Goal: Transaction & Acquisition: Purchase product/service

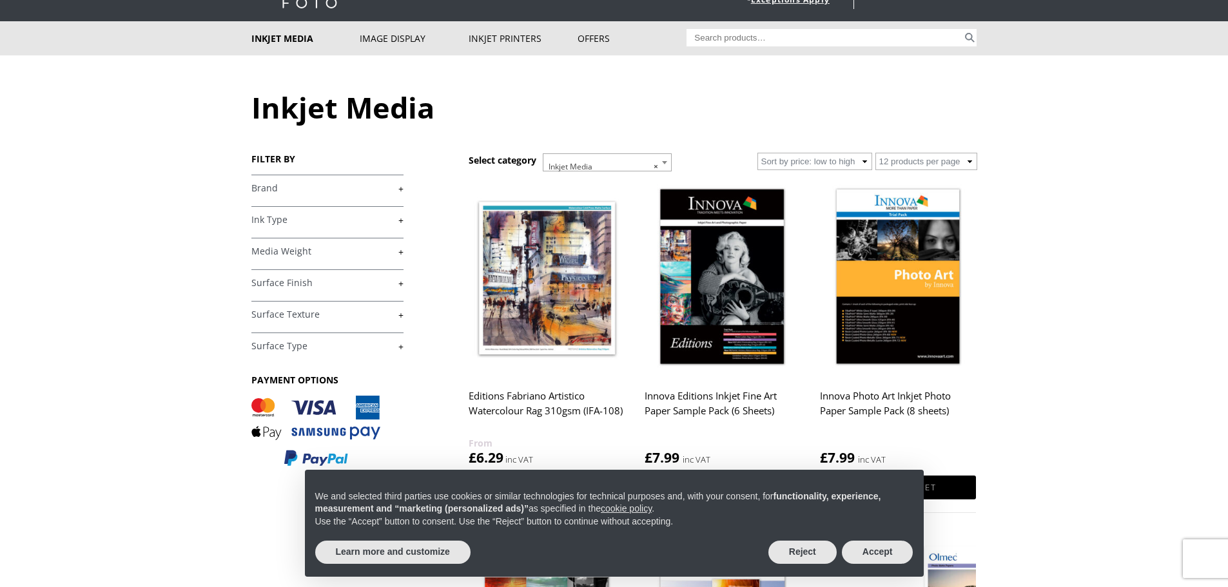
scroll to position [64, 0]
click at [884, 558] on button "Accept" at bounding box center [878, 552] width 72 height 23
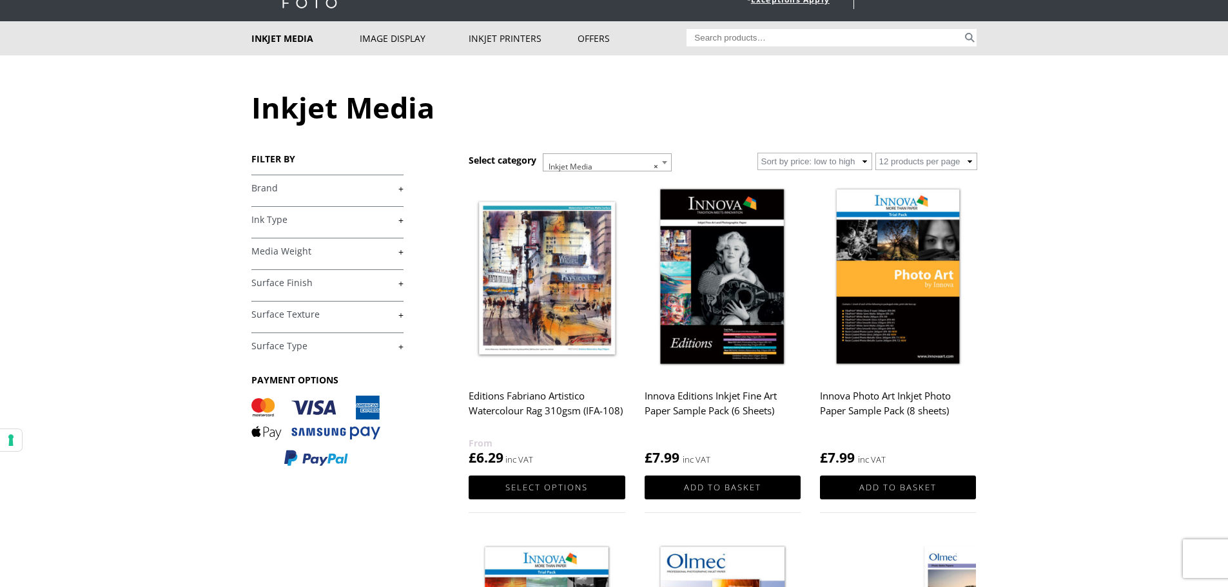
scroll to position [0, 0]
click at [775, 39] on input "Search for:" at bounding box center [824, 37] width 276 height 17
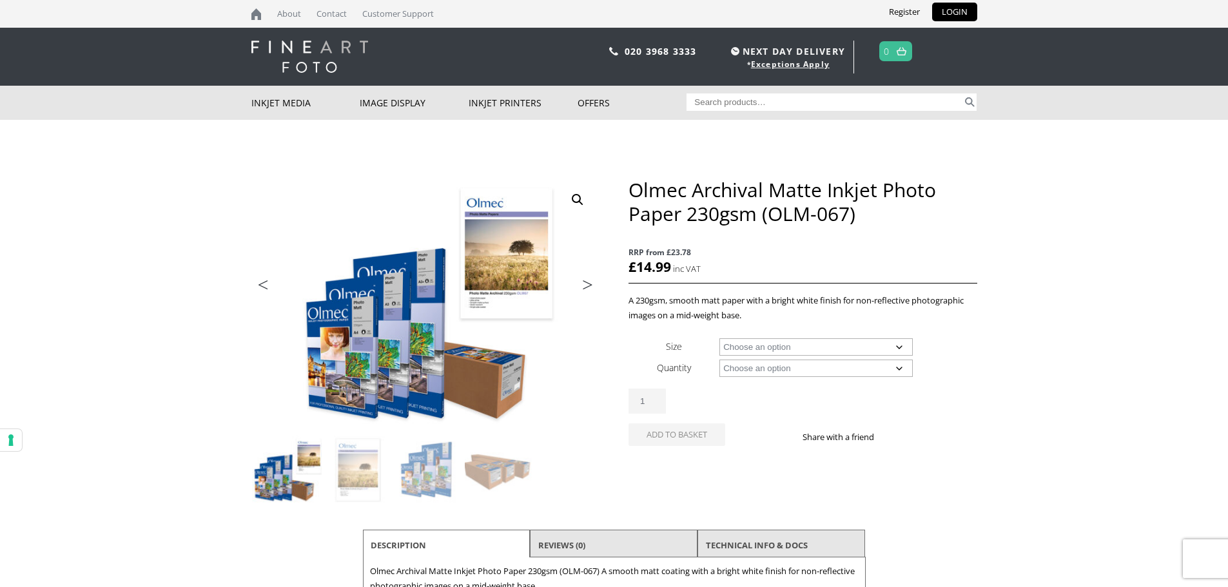
click at [735, 97] on input "Search for:" at bounding box center [824, 101] width 276 height 17
paste input "LFORD Galerie 5x7” (100 Sheets) Smooth Gloss"
type input "LFORD Galerie 5x7” (100 Sheets) Smooth Gloss"
click at [962, 93] on button "Search" at bounding box center [969, 101] width 15 height 17
